Goal: Information Seeking & Learning: Learn about a topic

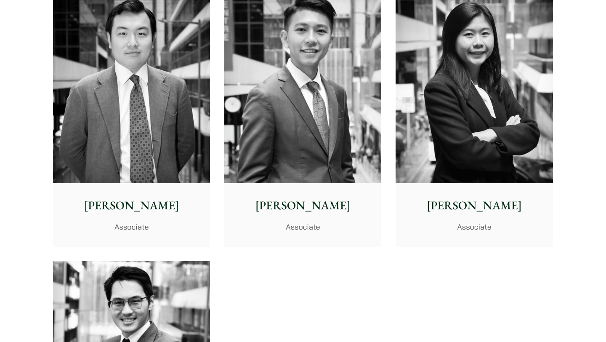
scroll to position [3320, 0]
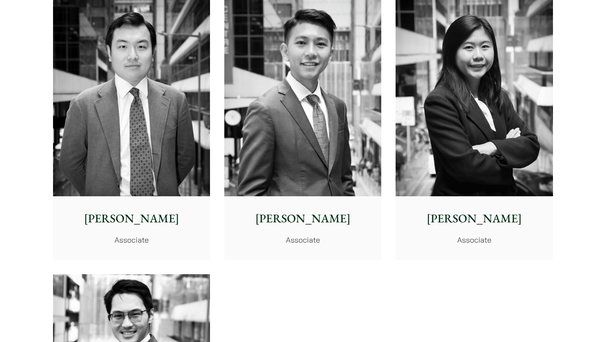
click at [535, 128] on img at bounding box center [474, 98] width 157 height 197
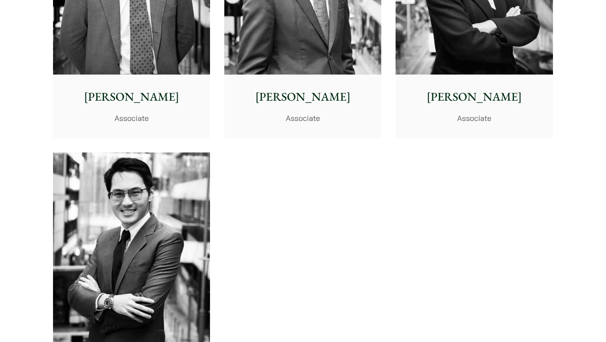
scroll to position [3441, 0]
click at [141, 178] on img at bounding box center [131, 251] width 157 height 197
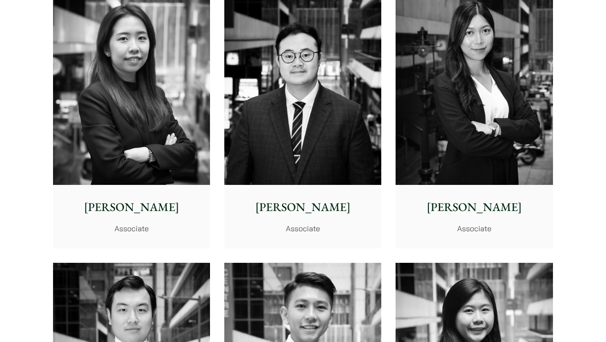
scroll to position [2989, 0]
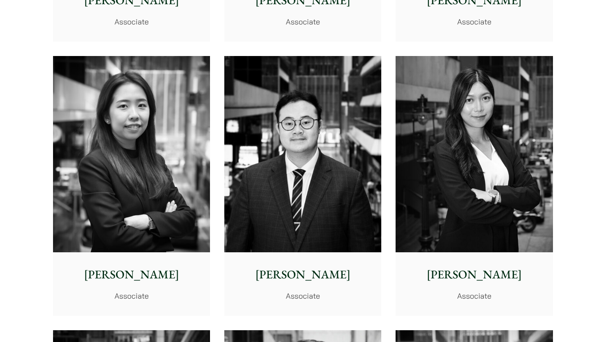
click at [475, 104] on img at bounding box center [474, 154] width 157 height 197
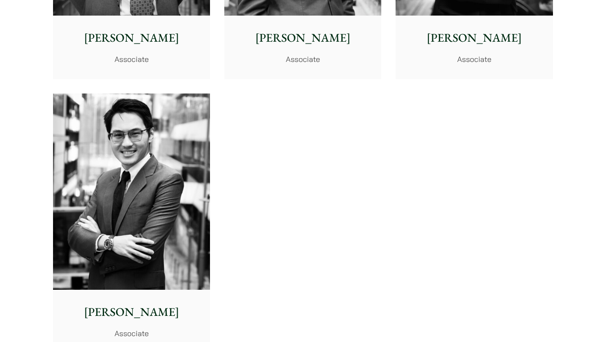
scroll to position [3805, 0]
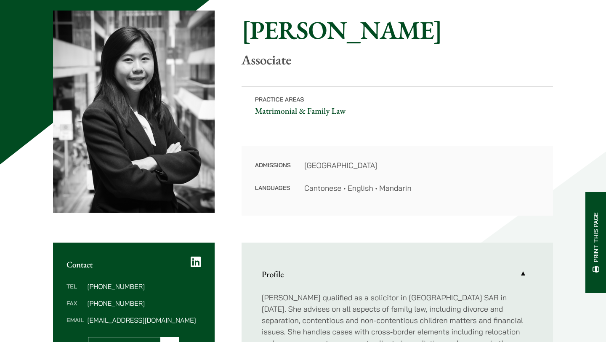
scroll to position [79, 0]
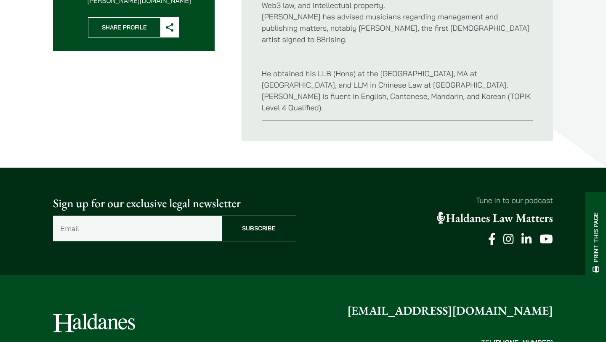
scroll to position [319, 0]
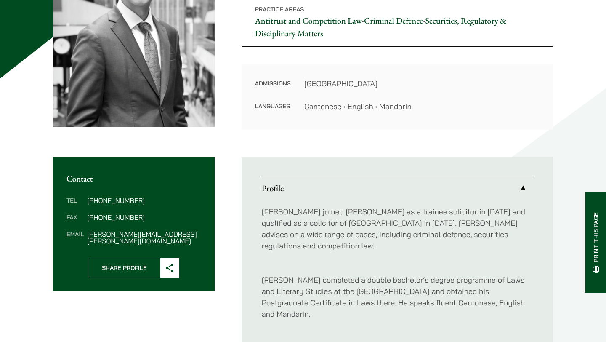
scroll to position [345, 0]
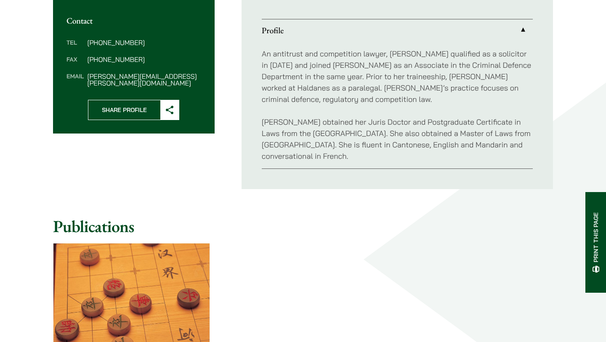
scroll to position [263, 0]
